Goal: Register for event/course

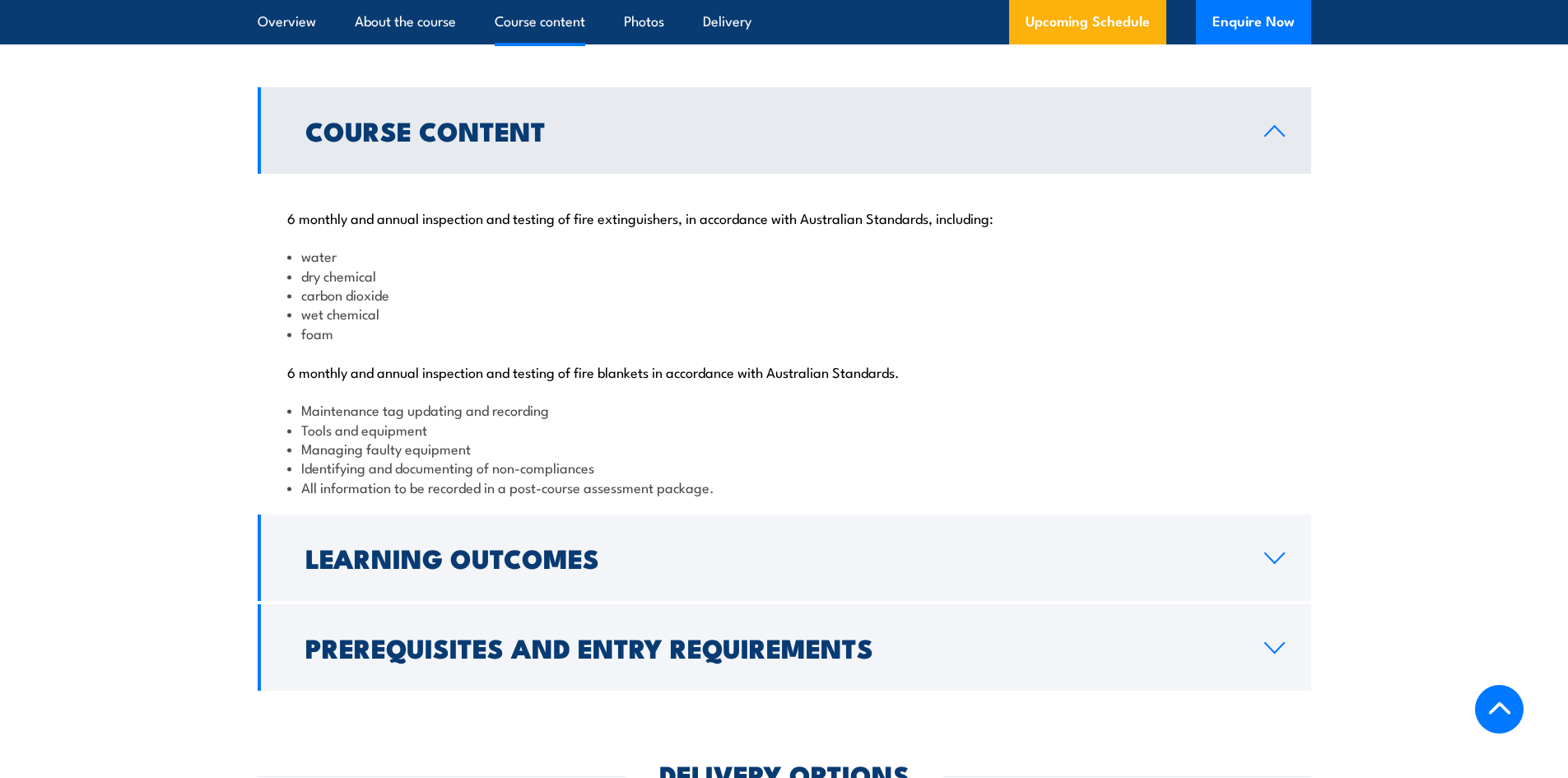
scroll to position [1646, 0]
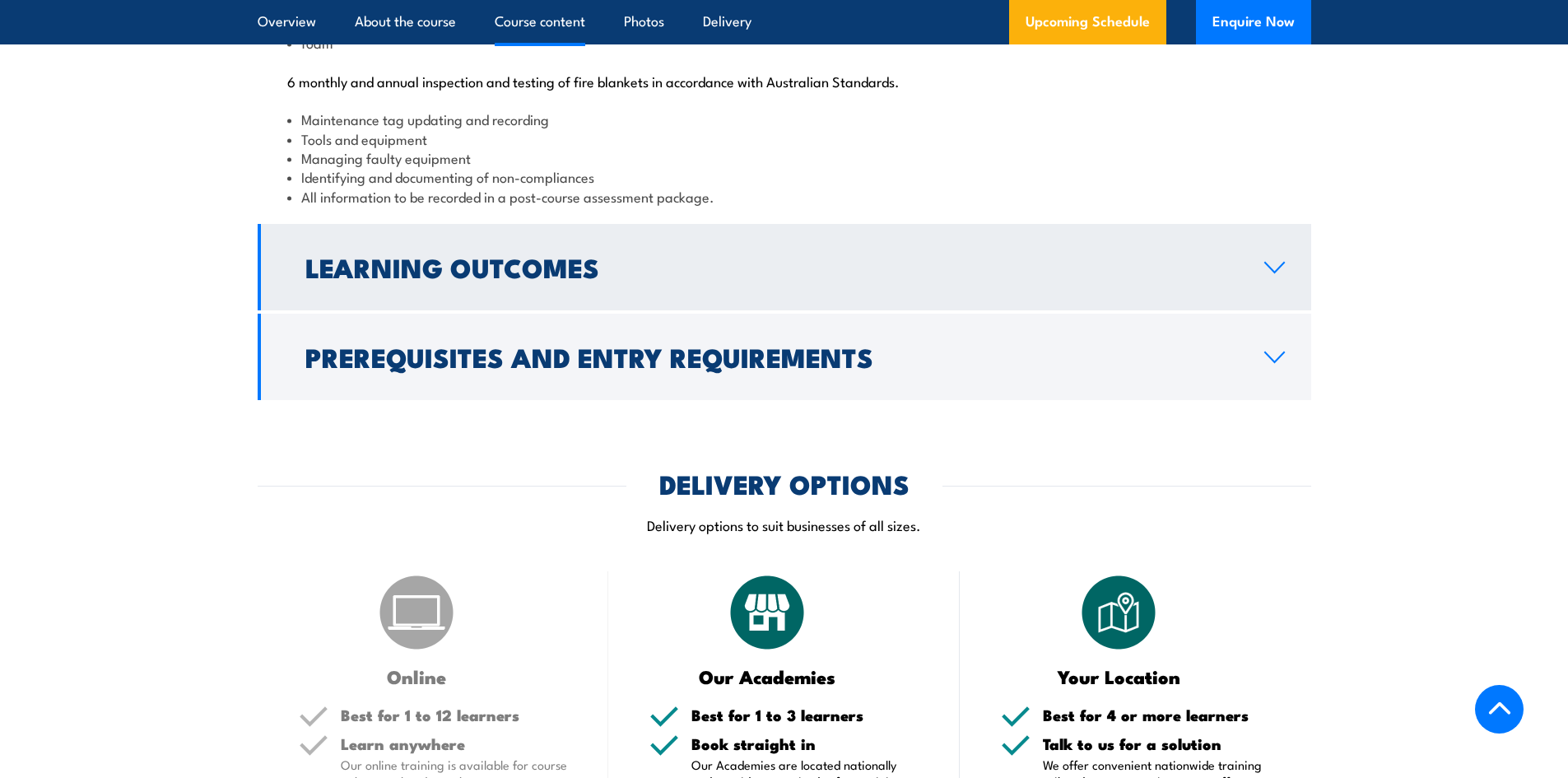
click at [992, 310] on link "Learning Outcomes" at bounding box center [784, 267] width 1053 height 86
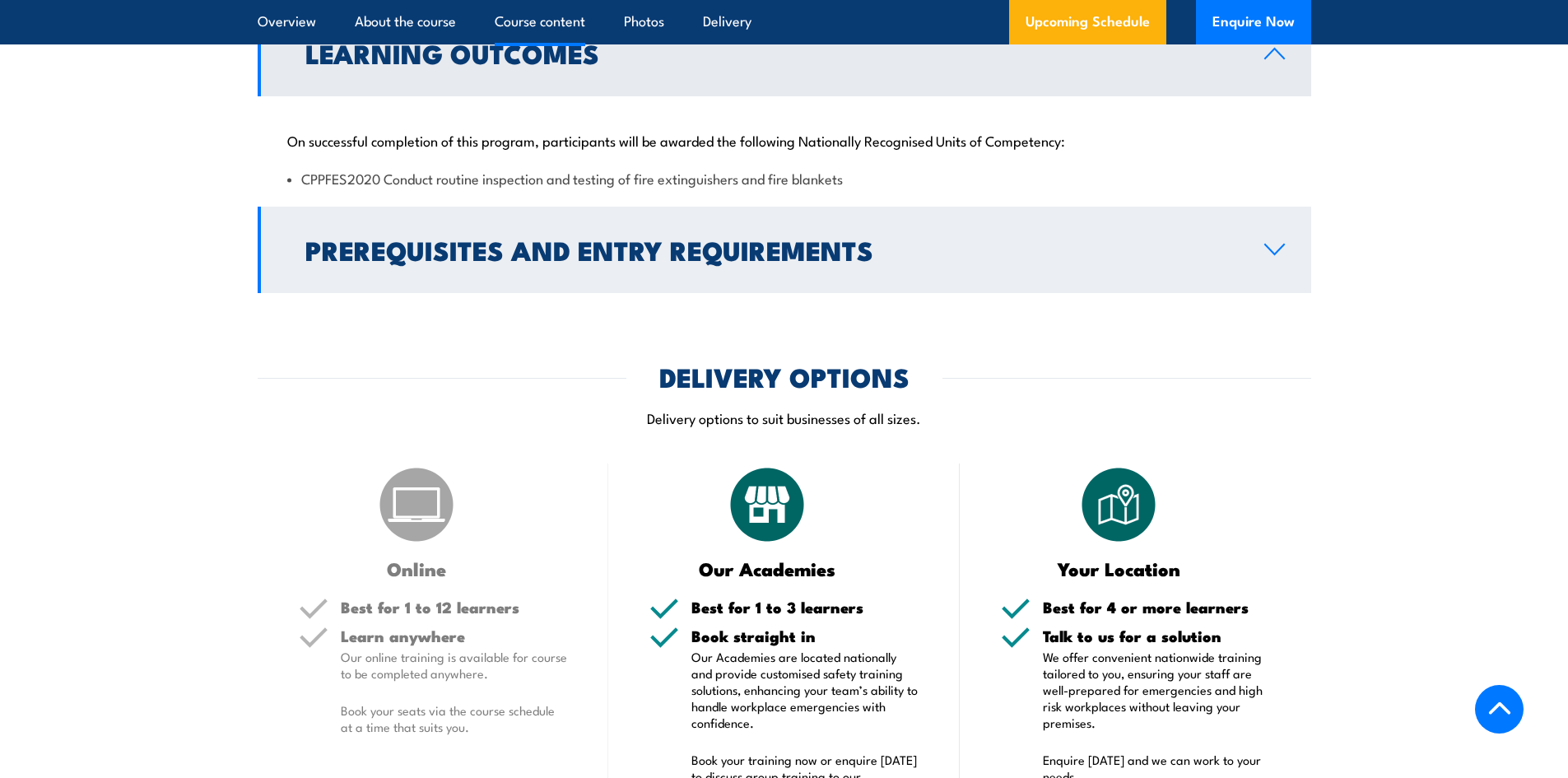
scroll to position [1689, 0]
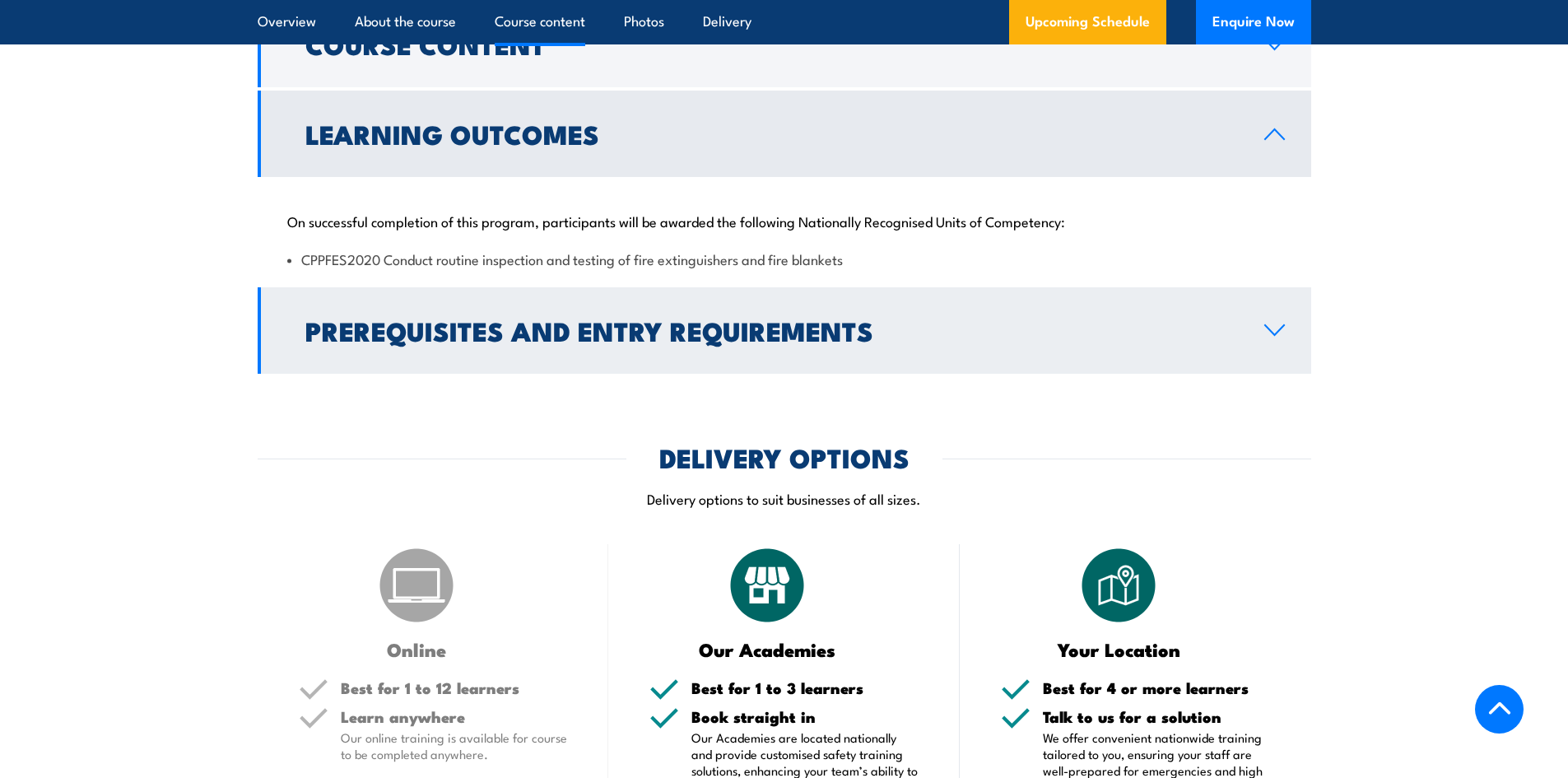
click at [1274, 374] on link "Prerequisites and Entry Requirements" at bounding box center [784, 330] width 1053 height 86
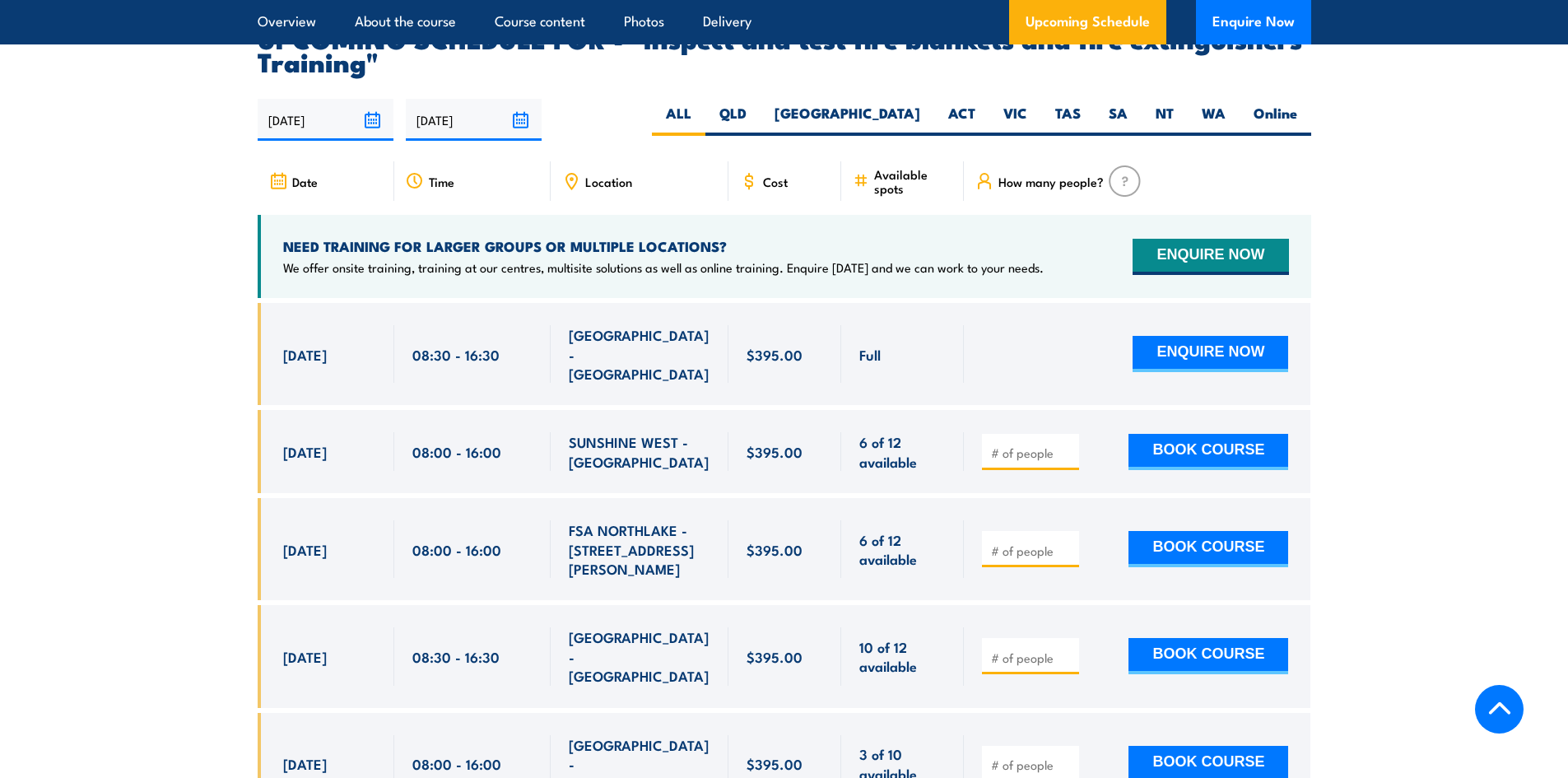
scroll to position [2924, 0]
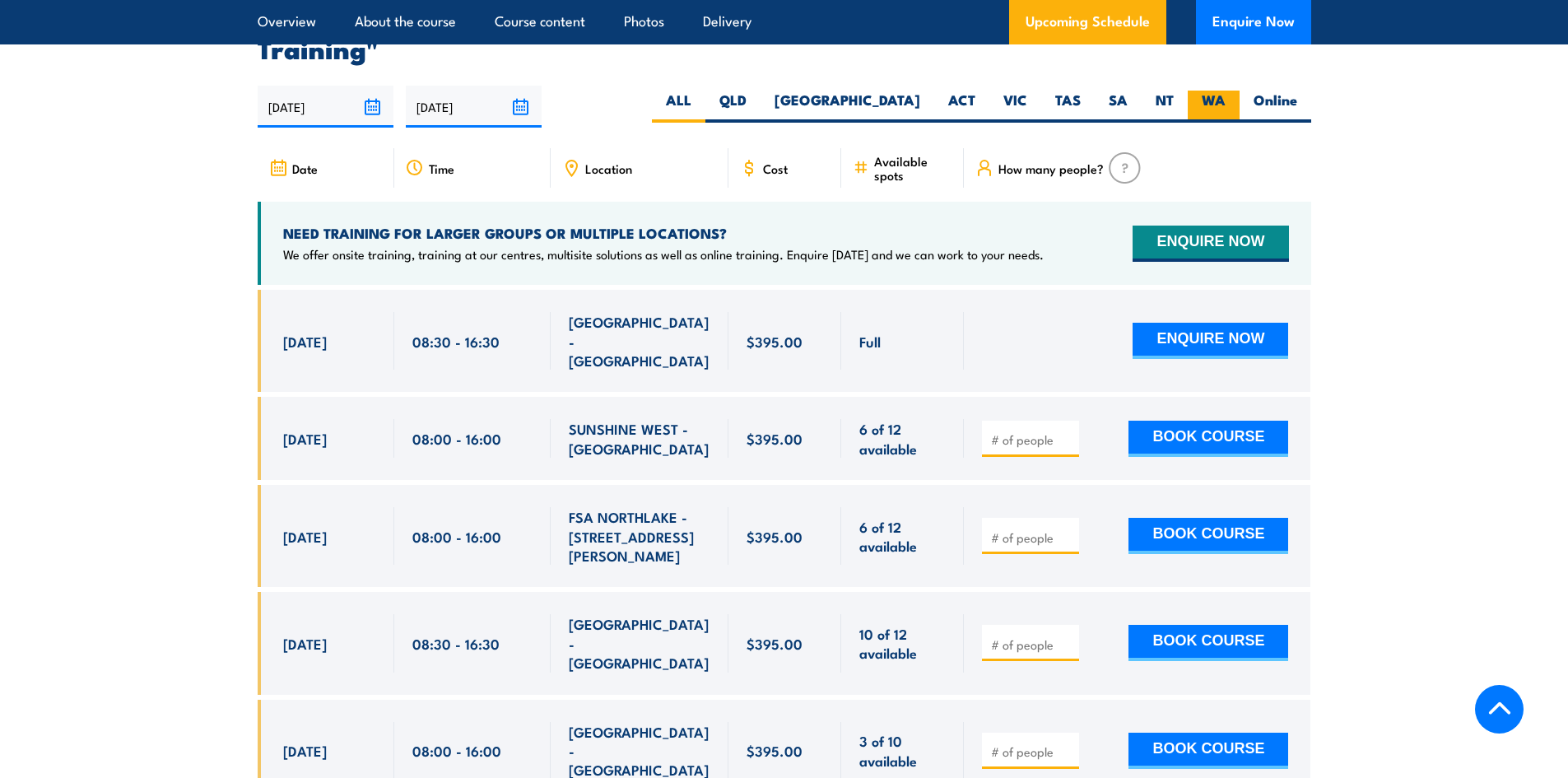
click at [1214, 123] on label "WA" at bounding box center [1214, 106] width 52 height 32
click at [1225, 101] on input "WA" at bounding box center [1230, 95] width 11 height 11
radio input "true"
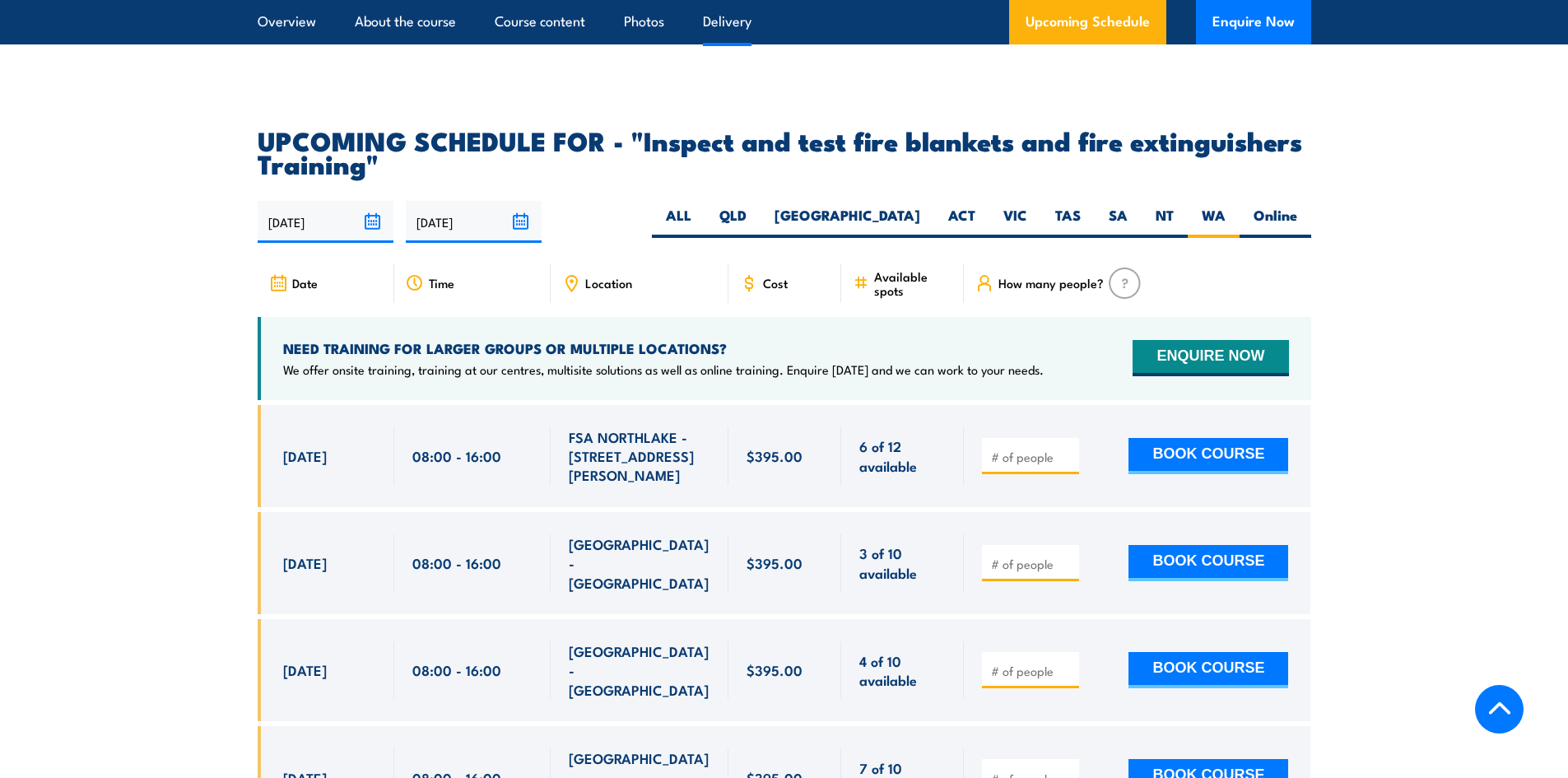
scroll to position [2728, 0]
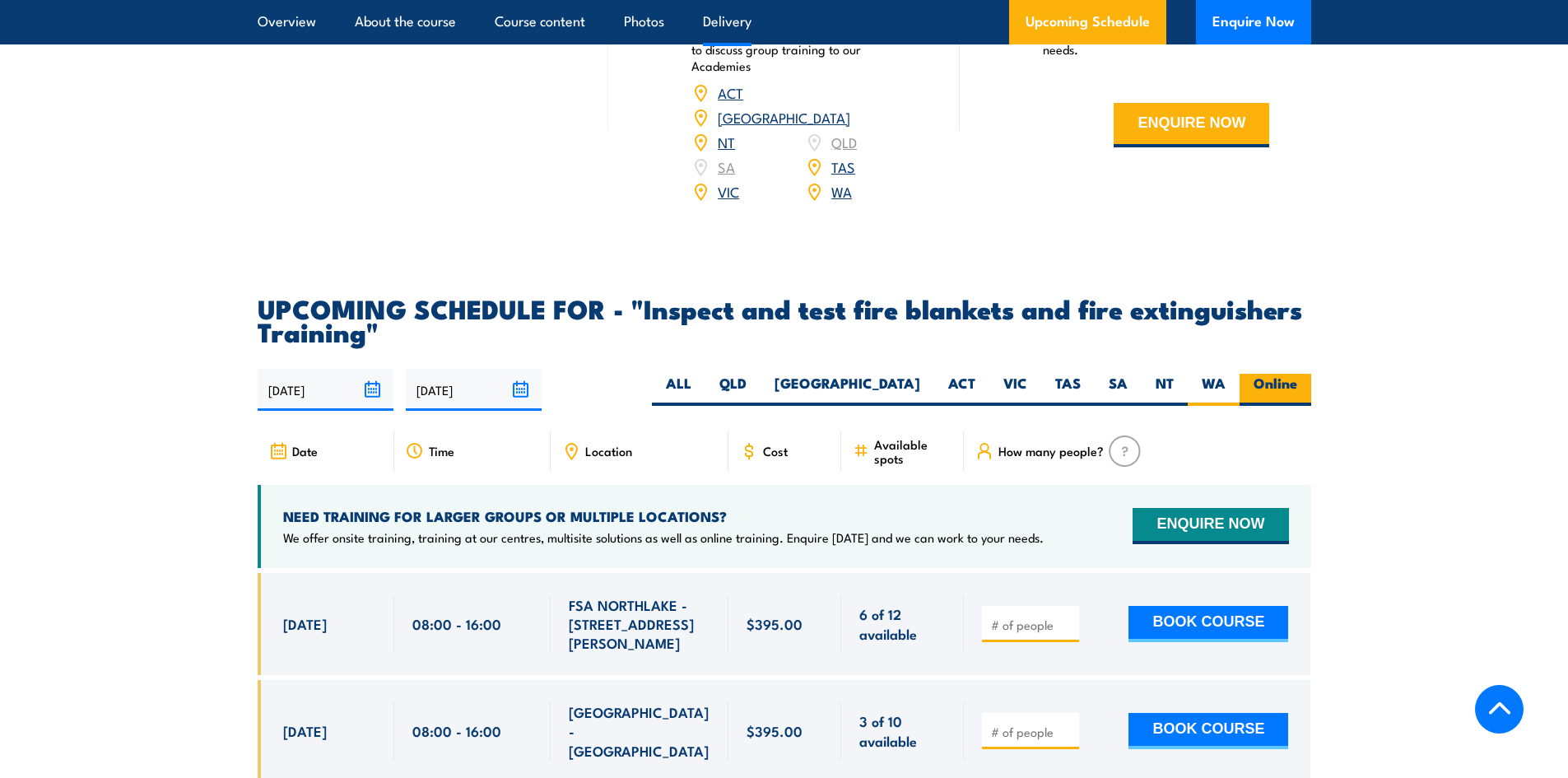
click at [1260, 405] on label "Online" at bounding box center [1275, 389] width 72 height 32
click at [1297, 384] on input "Online" at bounding box center [1302, 378] width 11 height 11
radio input "true"
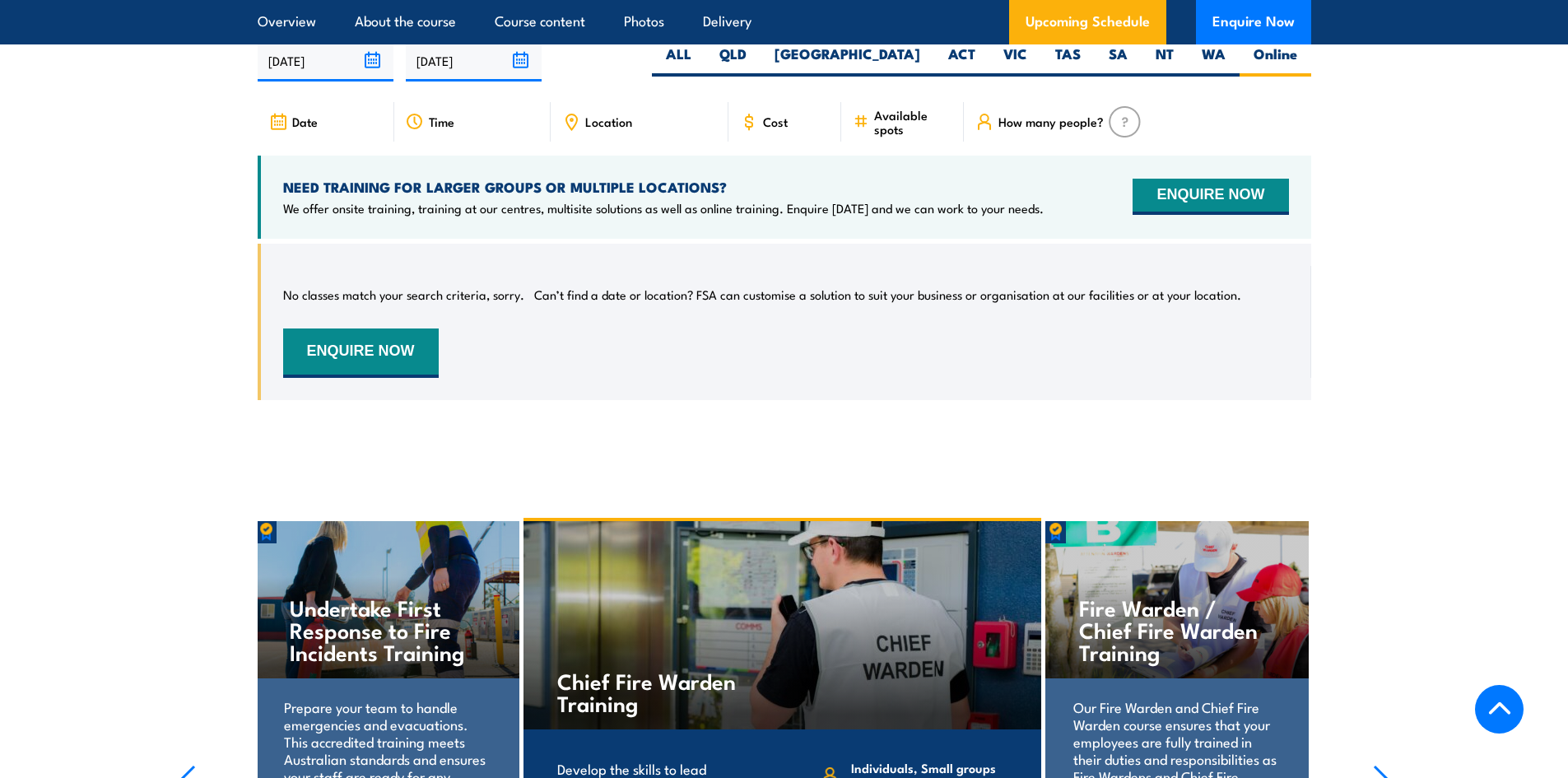
scroll to position [2975, 0]
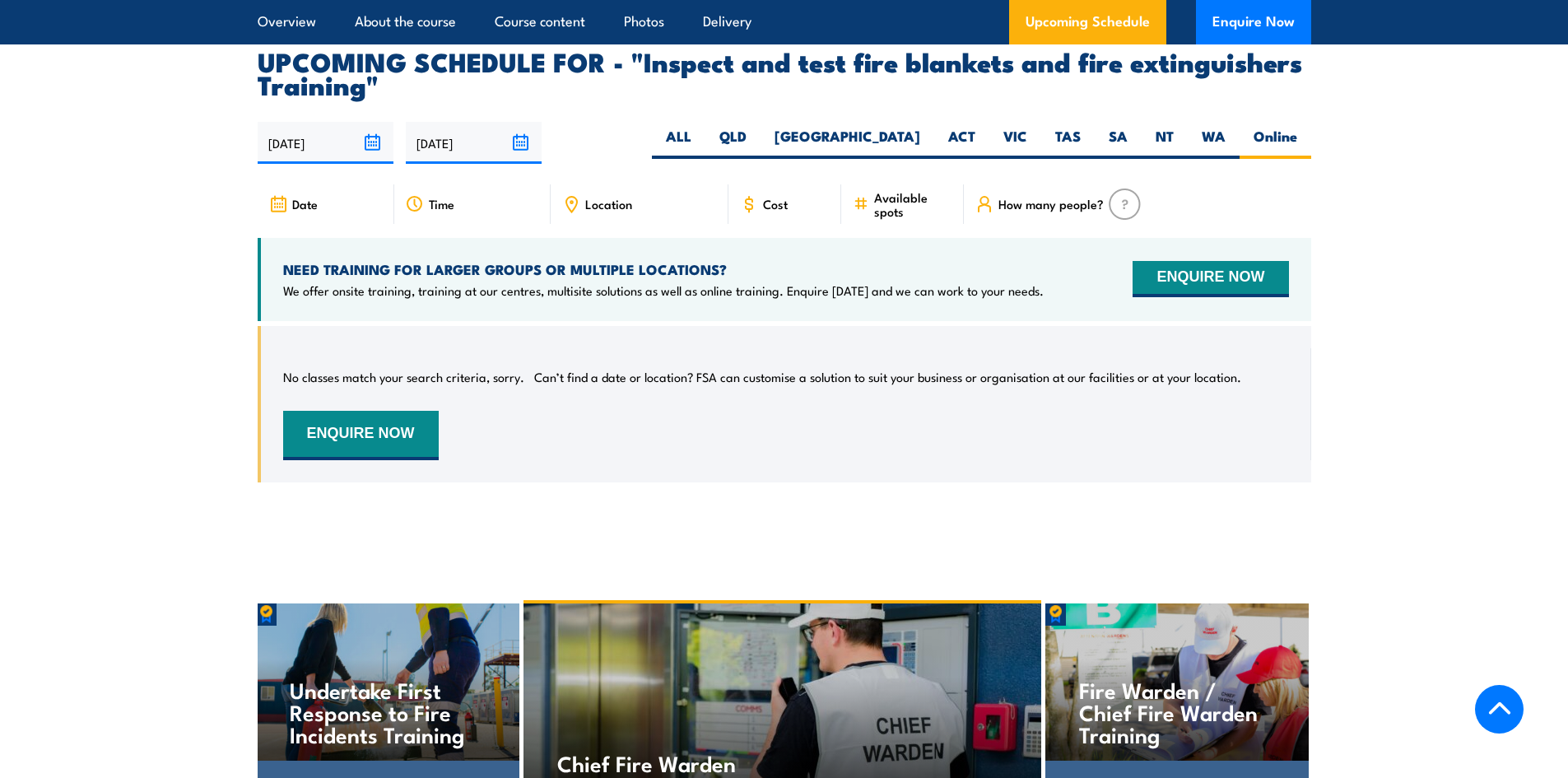
click at [749, 209] on icon at bounding box center [748, 204] width 7 height 10
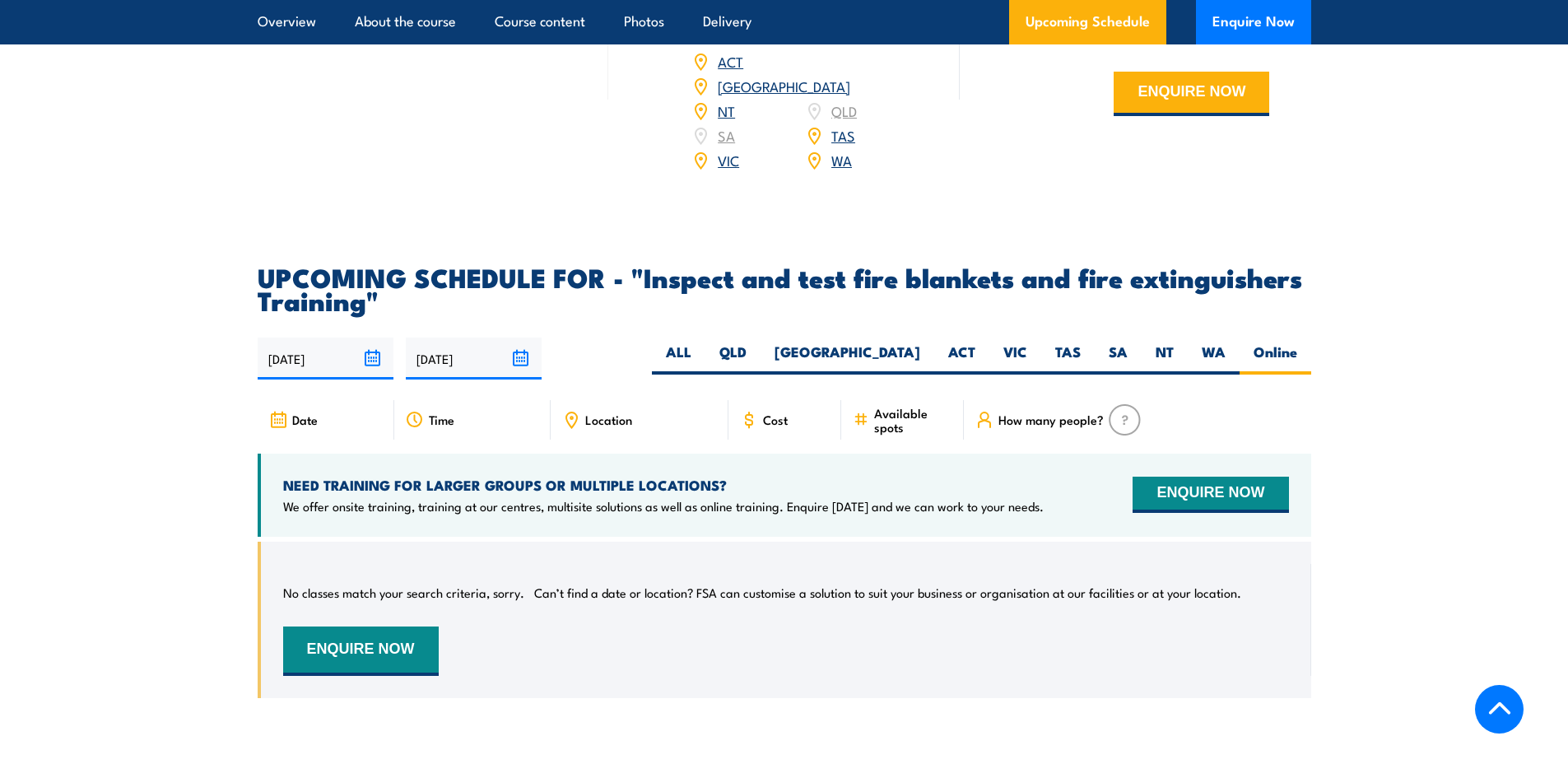
scroll to position [2728, 0]
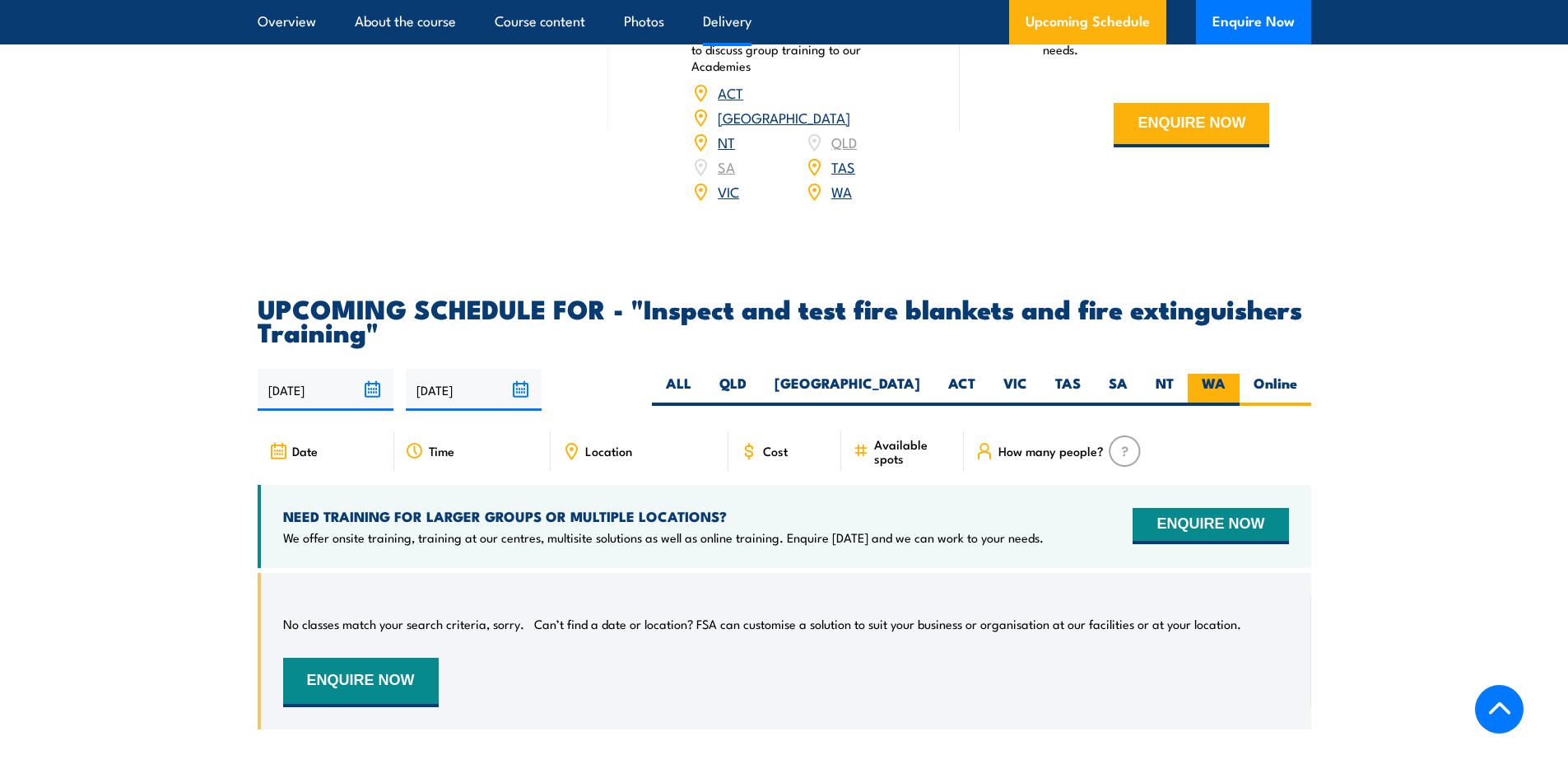
click at [1198, 405] on label "WA" at bounding box center [1214, 389] width 52 height 32
click at [1225, 384] on input "WA" at bounding box center [1230, 378] width 11 height 11
radio input "true"
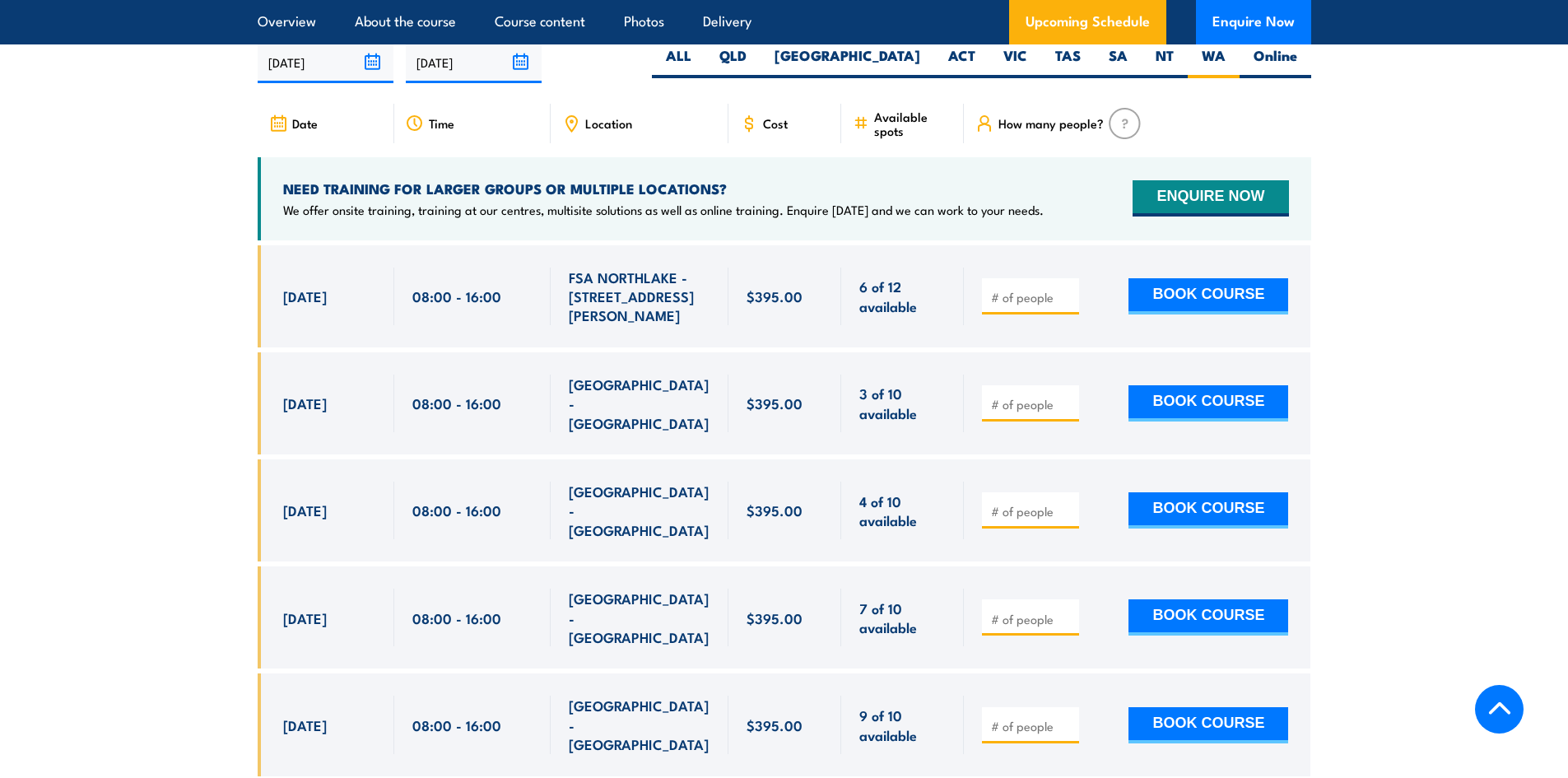
scroll to position [3057, 0]
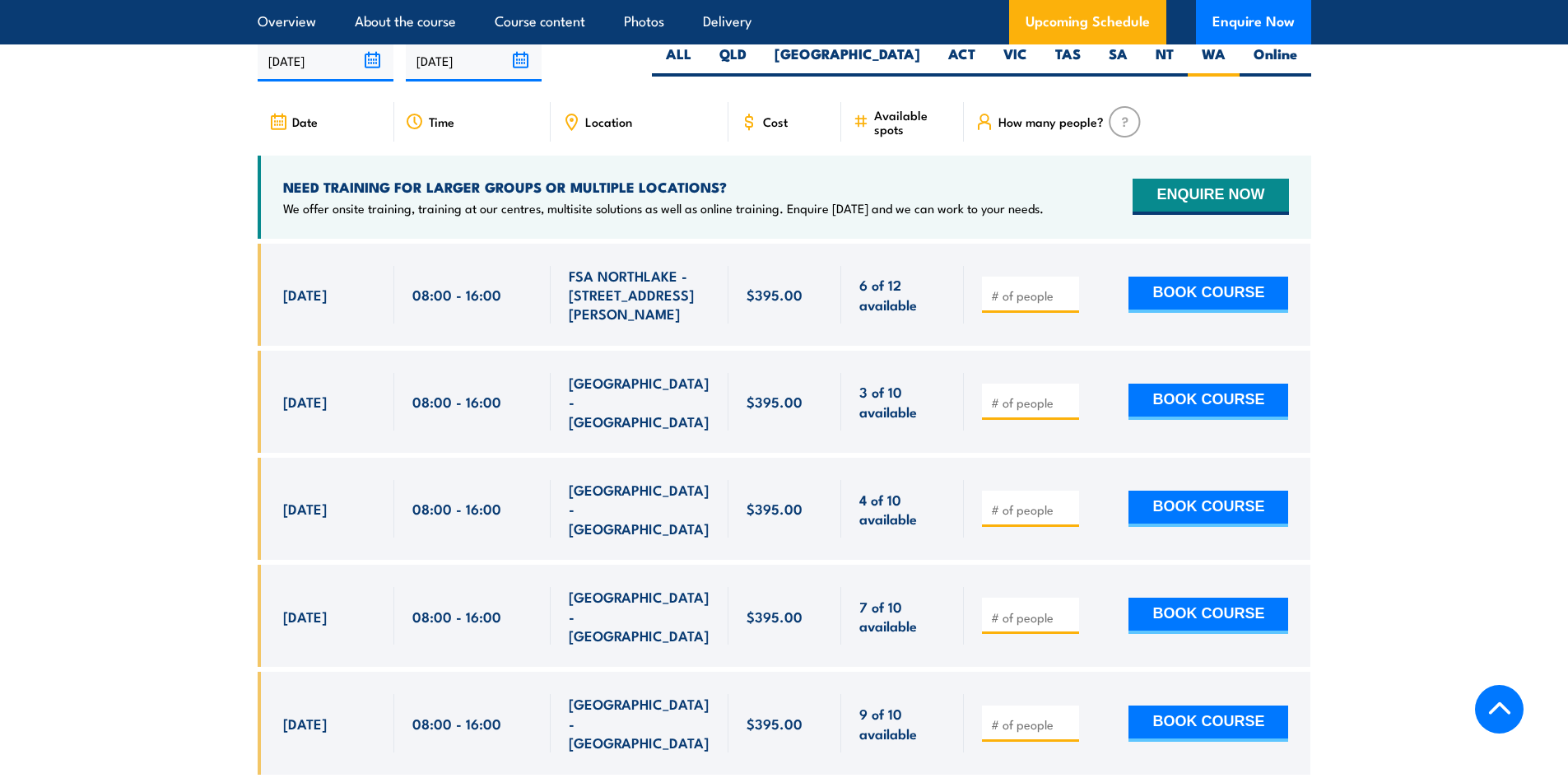
click at [766, 129] on span "Cost" at bounding box center [775, 121] width 25 height 14
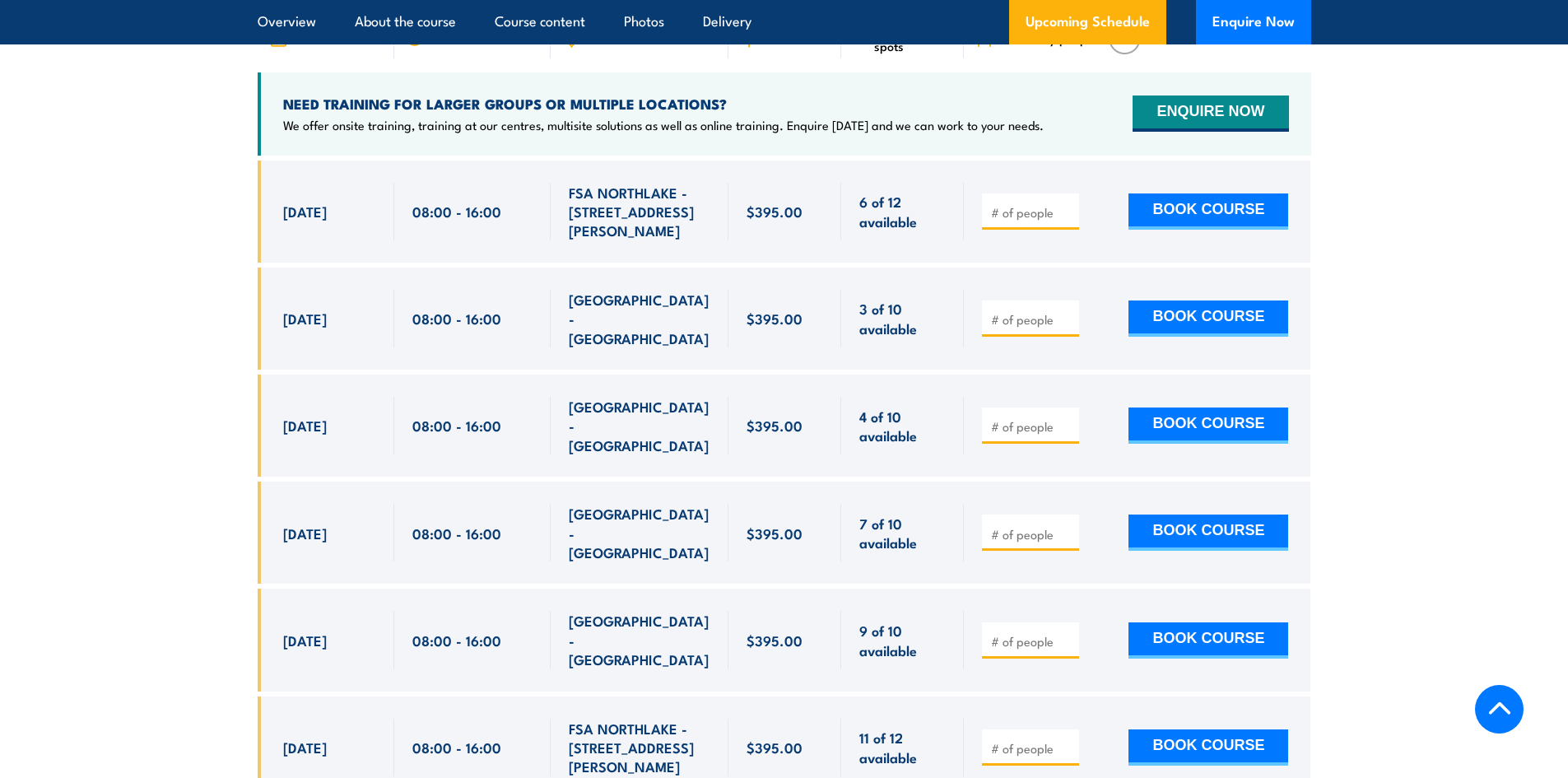
scroll to position [3058, 0]
